Goal: Information Seeking & Learning: Find specific fact

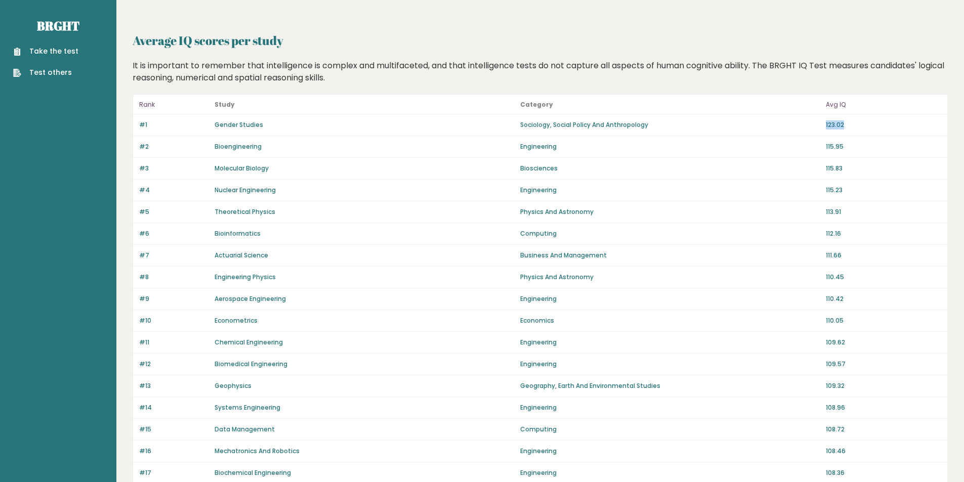
drag, startPoint x: 789, startPoint y: 132, endPoint x: 921, endPoint y: 119, distance: 132.6
click at [931, 126] on div "#1 Gender Studies Sociology, Social Policy And Anthropology 123.02" at bounding box center [540, 125] width 814 height 22
click at [897, 160] on div "#3 Molecular Biology Biosciences 115.83" at bounding box center [540, 169] width 814 height 22
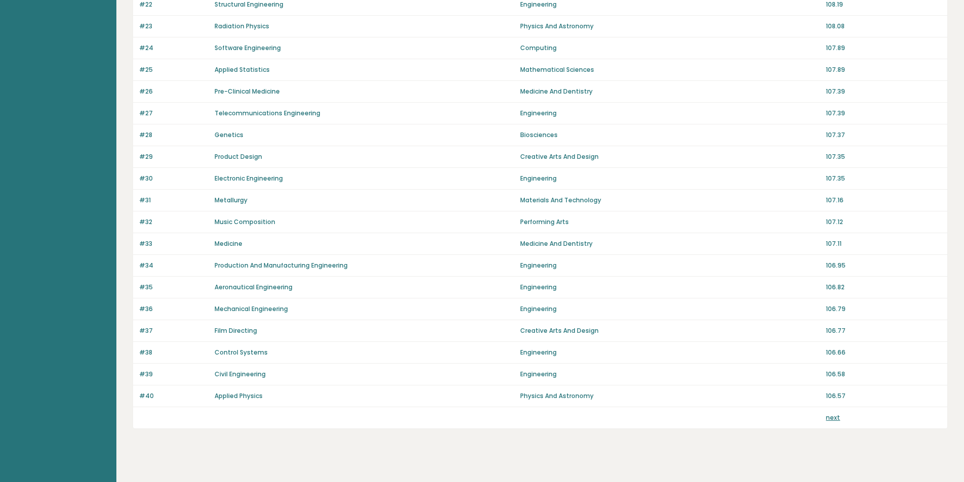
scroll to position [589, 0]
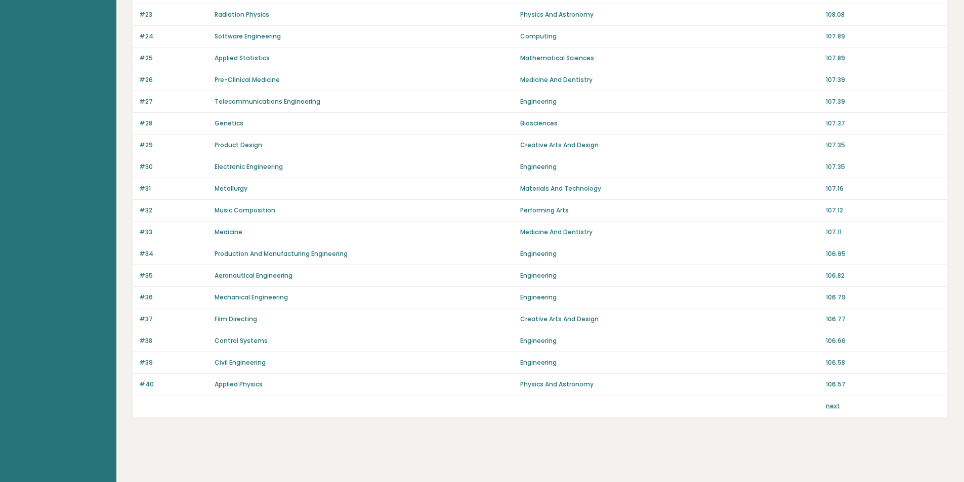
click at [836, 406] on link "next" at bounding box center [833, 406] width 14 height 9
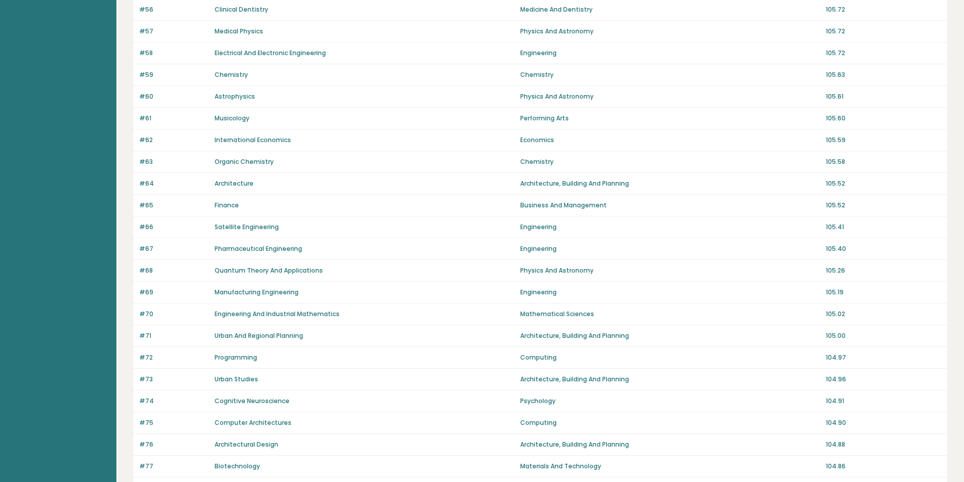
scroll to position [589, 0]
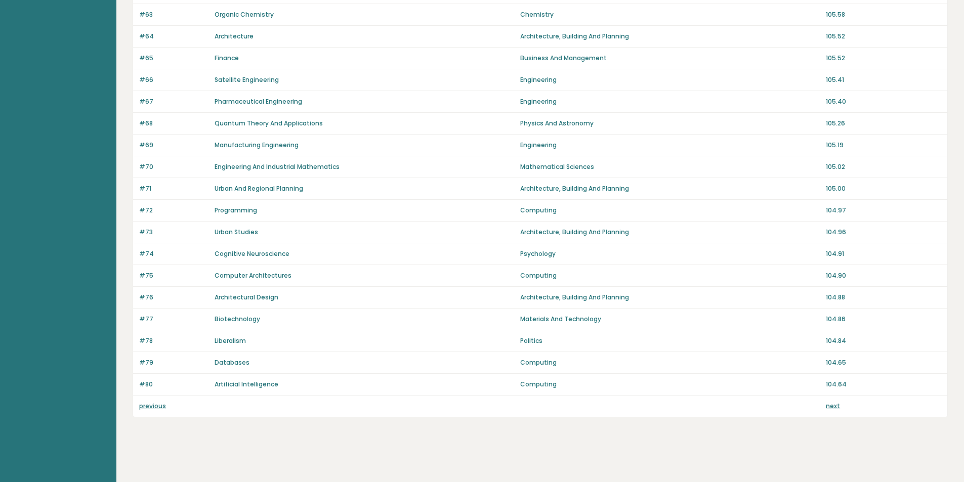
click at [157, 400] on div "previous next" at bounding box center [540, 406] width 814 height 21
click at [150, 407] on link "previous" at bounding box center [152, 406] width 27 height 9
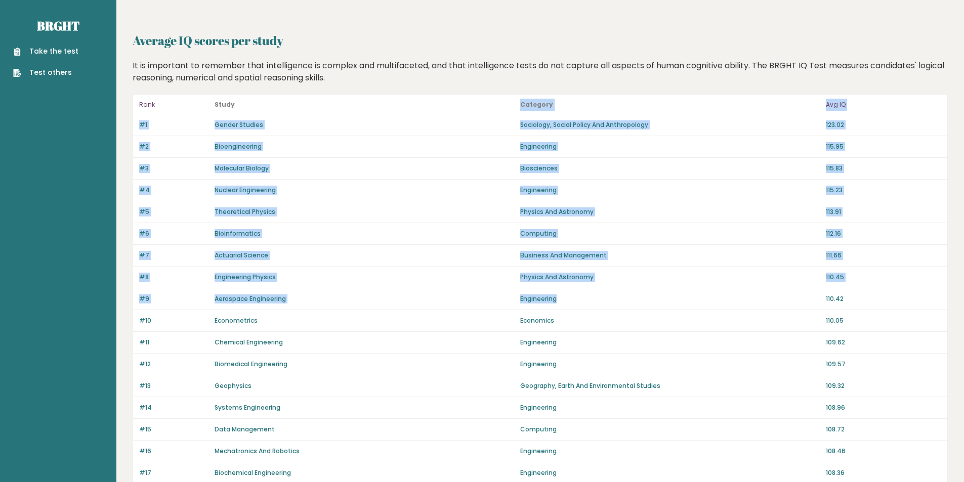
drag, startPoint x: 443, startPoint y: 104, endPoint x: 716, endPoint y: 289, distance: 329.7
click at [671, 175] on div "#3 Molecular Biology Biosciences 115.83" at bounding box center [540, 169] width 814 height 22
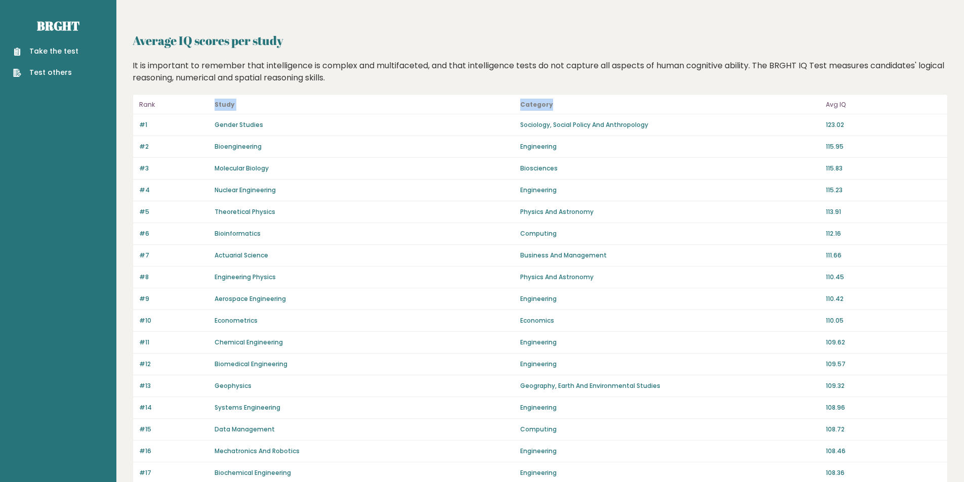
drag, startPoint x: 199, startPoint y: 96, endPoint x: 645, endPoint y: 99, distance: 445.7
click at [640, 98] on header "Rank Study Category Avg IQ" at bounding box center [540, 105] width 814 height 20
click at [699, 108] on p "Category" at bounding box center [669, 105] width 299 height 12
drag, startPoint x: 213, startPoint y: 122, endPoint x: 914, endPoint y: 161, distance: 701.8
click at [556, 131] on div "#1 Gender Studies Sociology, Social Policy And Anthropology 123.02" at bounding box center [540, 125] width 814 height 22
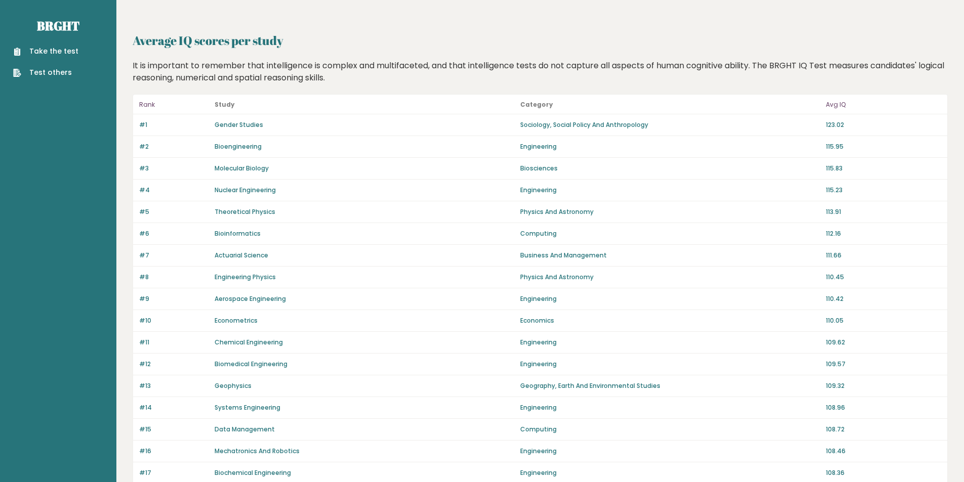
click at [918, 167] on p "115.83" at bounding box center [883, 168] width 115 height 9
